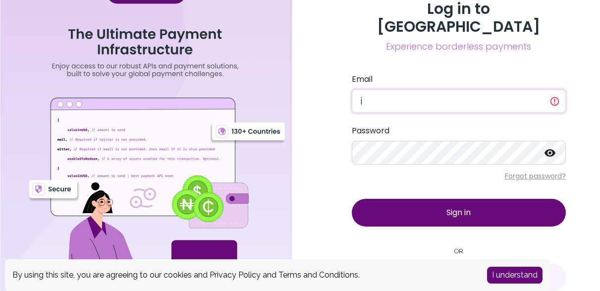
type input "[EMAIL_ADDRESS][DOMAIN_NAME]"
click at [373, 125] on div "Password" at bounding box center [459, 145] width 214 height 40
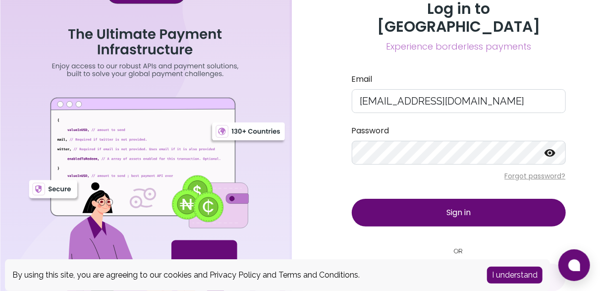
click at [457, 207] on span "Sign in" at bounding box center [458, 212] width 24 height 11
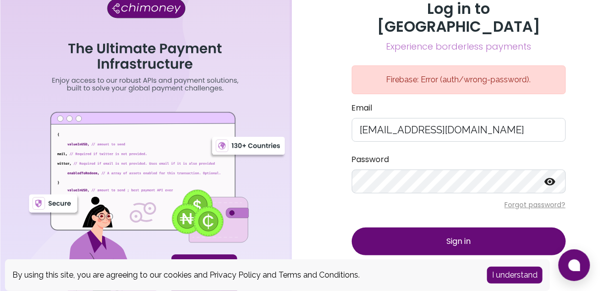
click at [550, 178] on icon at bounding box center [549, 181] width 11 height 7
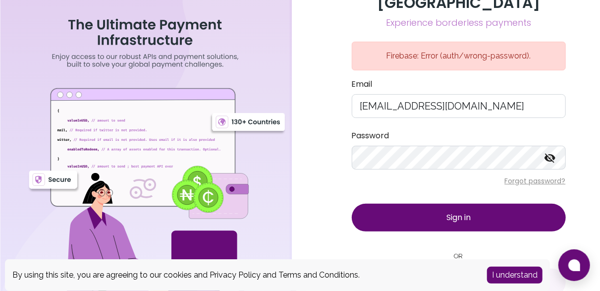
scroll to position [33, 0]
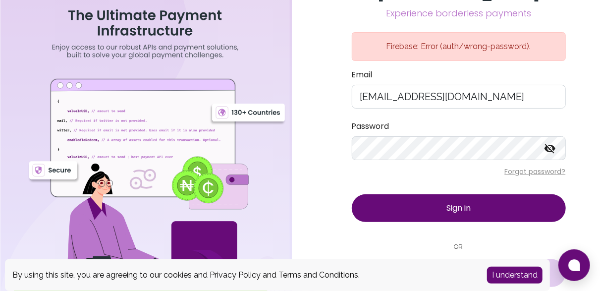
click at [459, 267] on span "Sign in with Google" at bounding box center [465, 273] width 69 height 12
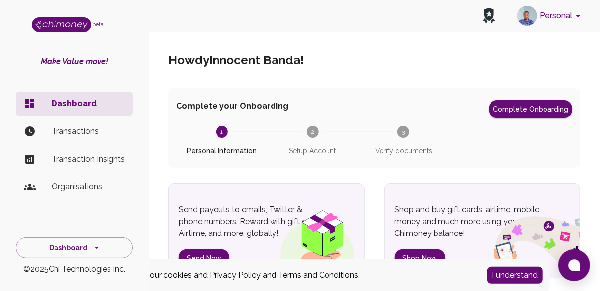
click at [563, 18] on button "Personal" at bounding box center [550, 16] width 75 height 26
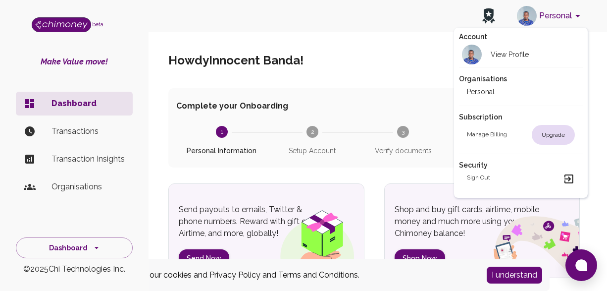
click at [563, 18] on div at bounding box center [303, 145] width 607 height 291
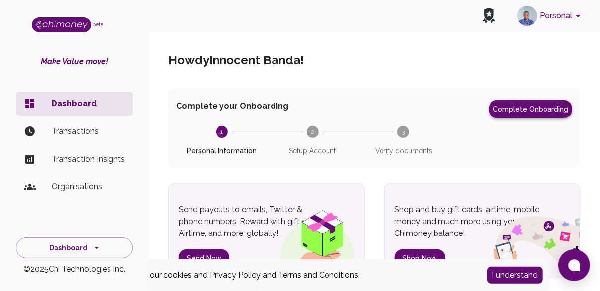
click at [523, 114] on button "Complete Onboarding" at bounding box center [530, 109] width 83 height 18
click at [576, 18] on icon "account of current user" at bounding box center [578, 16] width 12 height 12
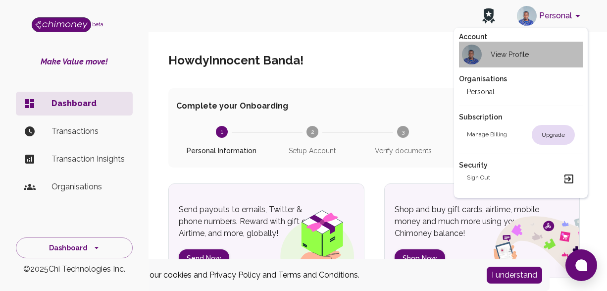
click at [504, 55] on h2 "View Profile" at bounding box center [510, 55] width 38 height 10
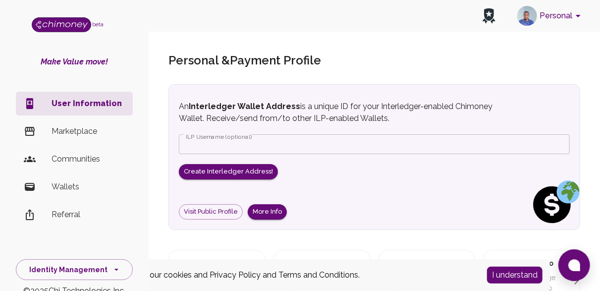
click at [68, 183] on p "Wallets" at bounding box center [88, 187] width 73 height 12
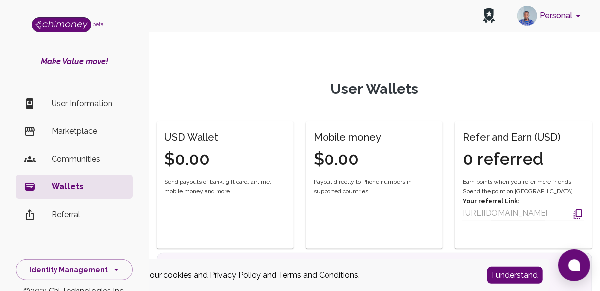
click at [75, 101] on p "User Information" at bounding box center [88, 104] width 73 height 12
